Goal: Find specific page/section: Find specific page/section

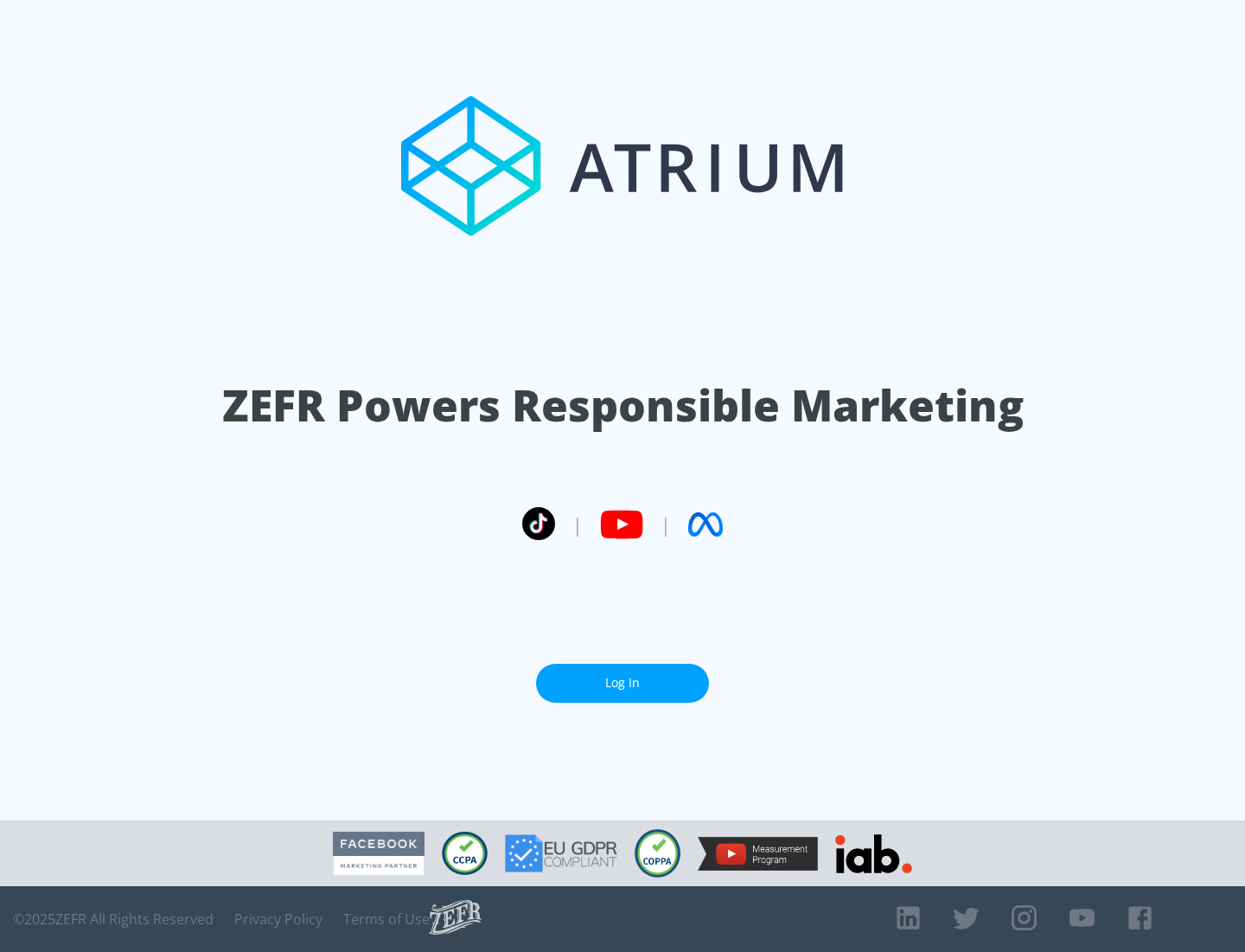
click at [623, 683] on link "Log In" at bounding box center [623, 683] width 173 height 38
